Goal: Complete application form

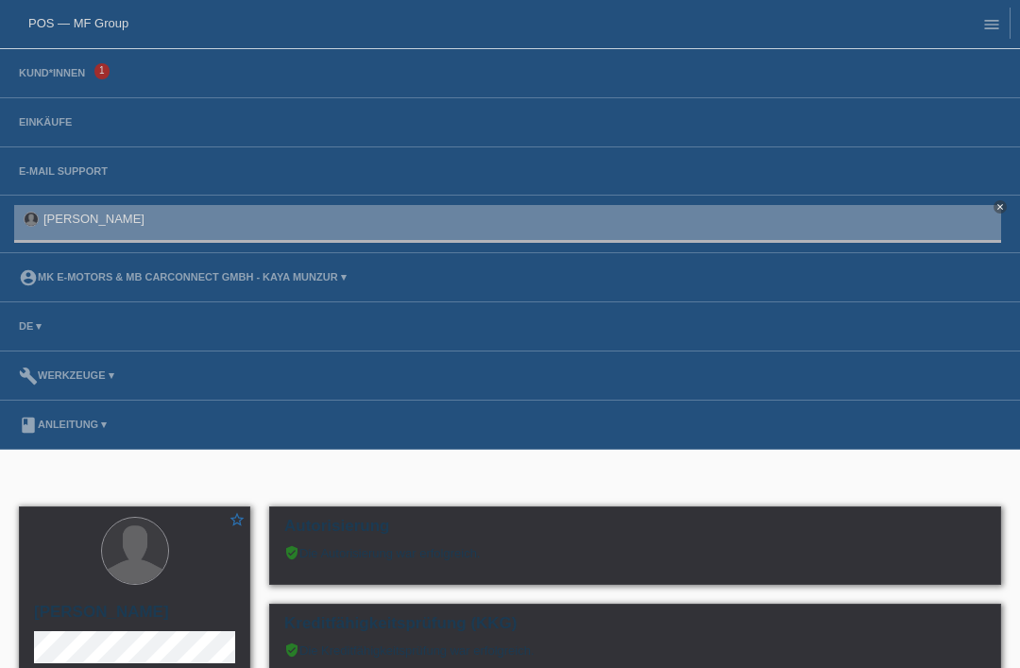
click at [42, 63] on li "Kund*innen 1" at bounding box center [510, 73] width 1020 height 49
click at [40, 77] on link "Kund*innen" at bounding box center [51, 72] width 85 height 11
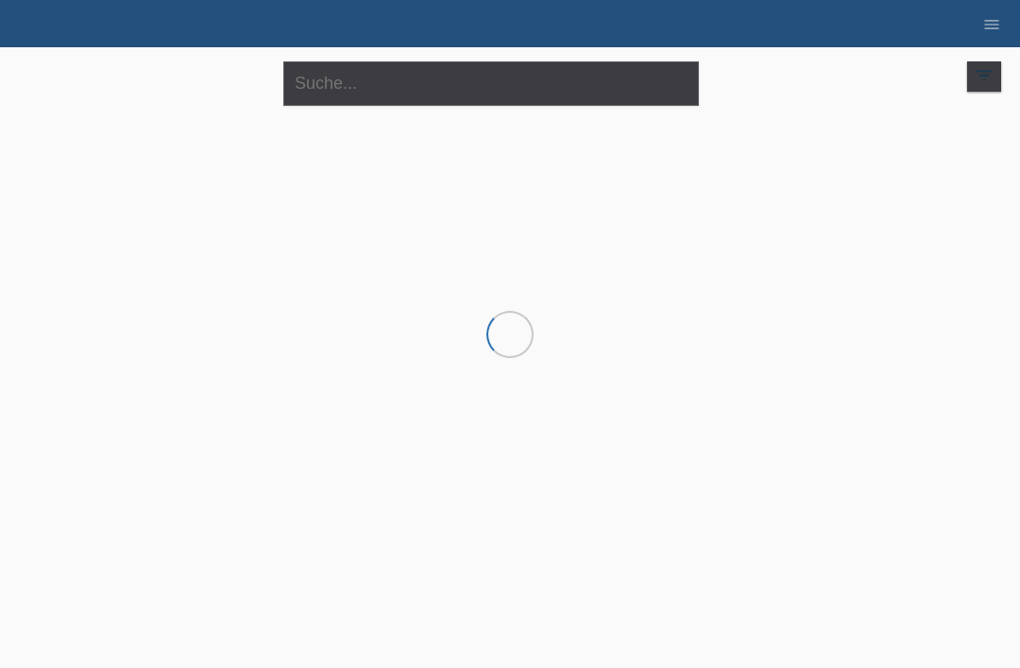
click at [351, 304] on html "POS — MF Group Kund*innen Einkäufe E-Mail Support menu account_circle MK E-MOTO…" at bounding box center [510, 152] width 1020 height 304
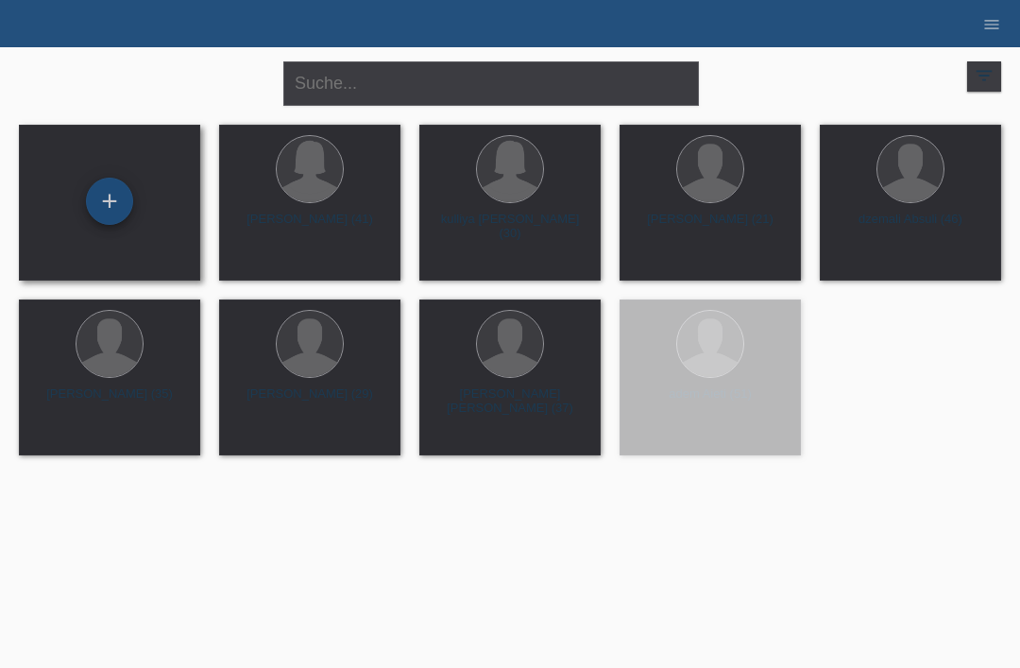
click at [86, 198] on div "+" at bounding box center [109, 201] width 47 height 47
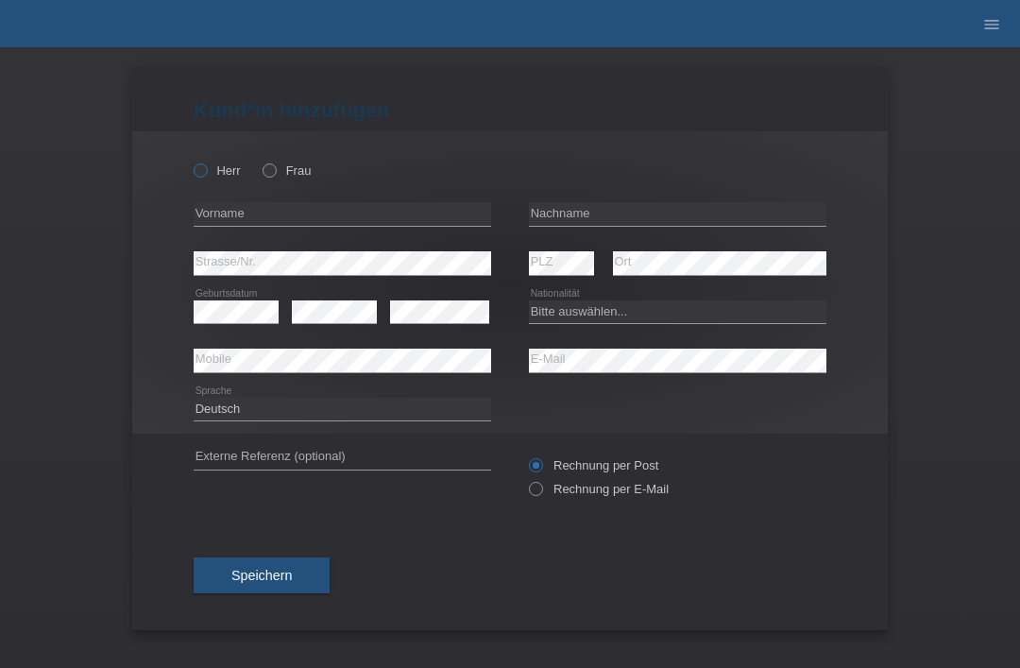
click at [191, 161] on icon at bounding box center [191, 161] width 0 height 0
click at [200, 171] on input "Herr" at bounding box center [200, 169] width 12 height 12
radio input "true"
click at [562, 221] on input "text" at bounding box center [677, 214] width 297 height 24
type input "Gumpl"
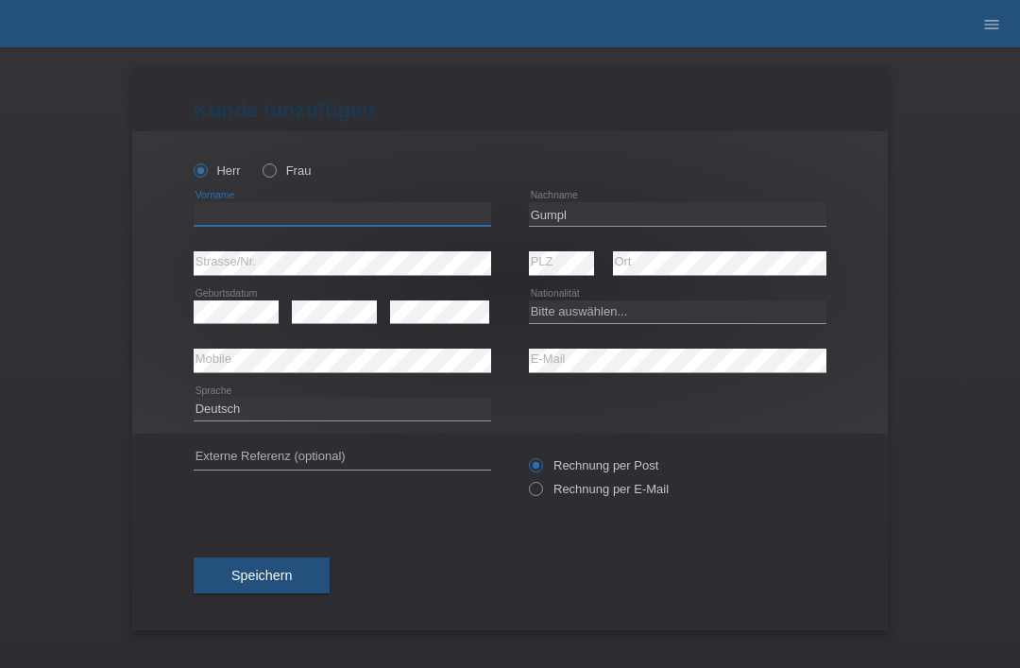
click at [216, 226] on input "text" at bounding box center [342, 214] width 297 height 24
type input "kevin"
click at [425, 291] on div "error" at bounding box center [439, 312] width 99 height 48
click at [591, 306] on select "Bitte auswählen... Schweiz Deutschland Liechtenstein Österreich ------------ Af…" at bounding box center [677, 311] width 297 height 23
select select "CH"
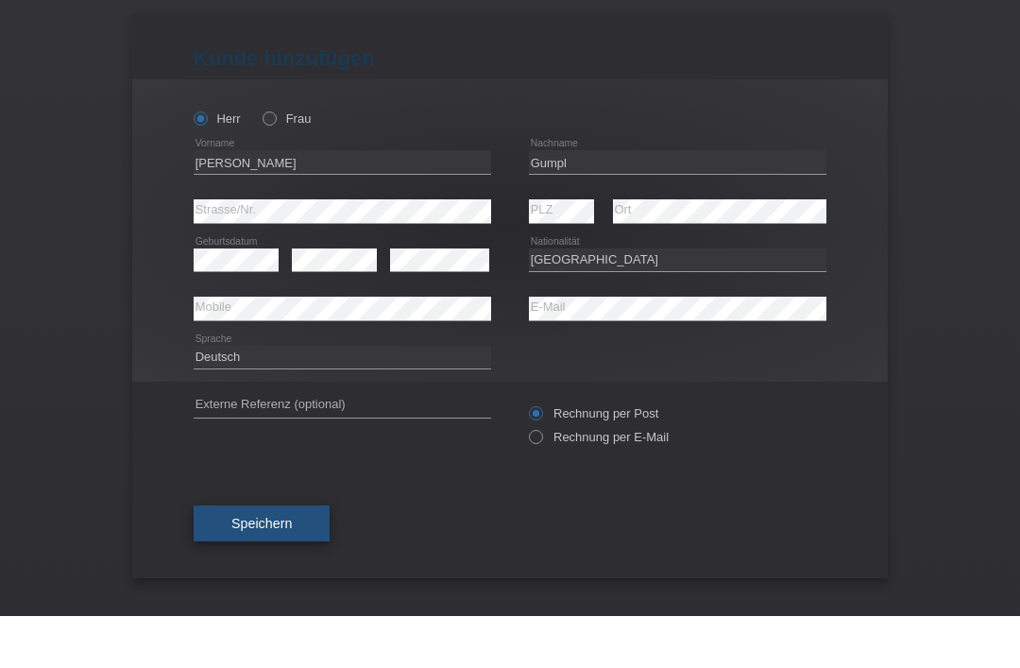
click at [242, 557] on button "Speichern" at bounding box center [262, 575] width 136 height 36
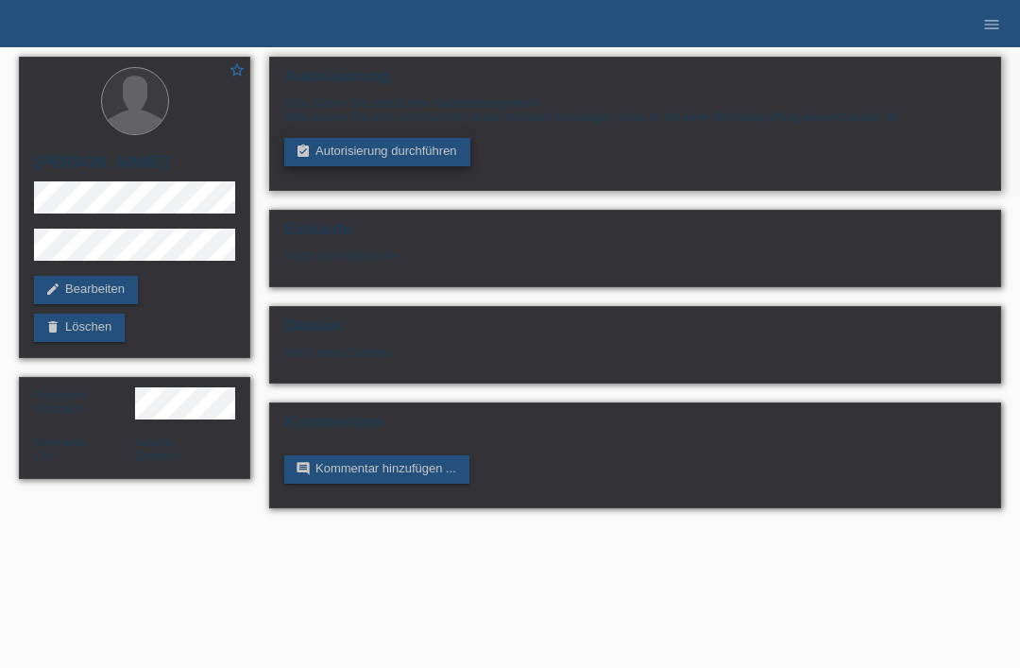
click at [332, 165] on link "assignment_turned_in Autorisierung durchführen" at bounding box center [377, 152] width 186 height 28
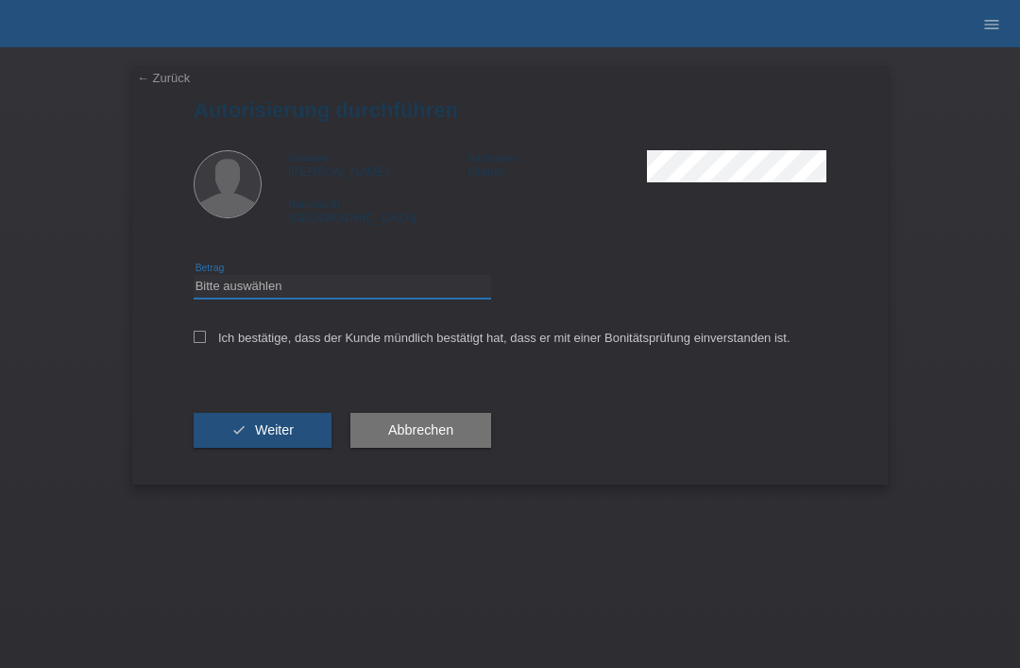
click at [249, 295] on select "Bitte auswählen CHF 1.00 - CHF 499.00 CHF 500.00 - CHF 1'999.00 CHF 2'000.00 - …" at bounding box center [342, 286] width 297 height 23
select select "3"
click at [196, 343] on icon at bounding box center [200, 336] width 12 height 12
click at [196, 343] on input "Ich bestätige, dass der Kunde mündlich bestätigt hat, dass er mit einer Bonität…" at bounding box center [200, 336] width 12 height 12
checkbox input "true"
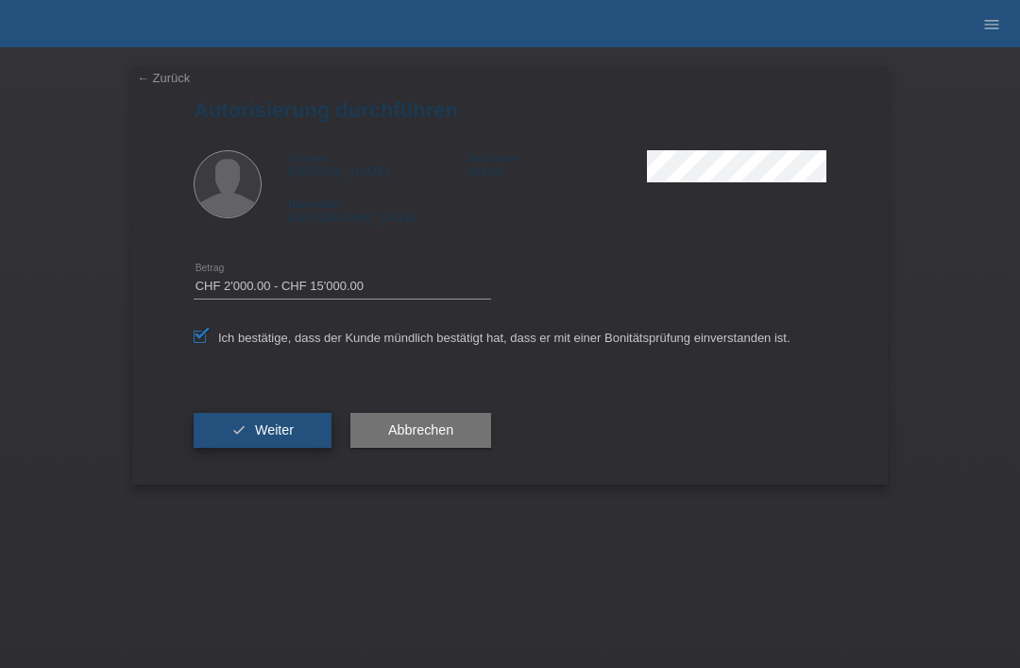
click at [230, 449] on button "check Weiter" at bounding box center [263, 431] width 138 height 36
